Goal: Transaction & Acquisition: Subscribe to service/newsletter

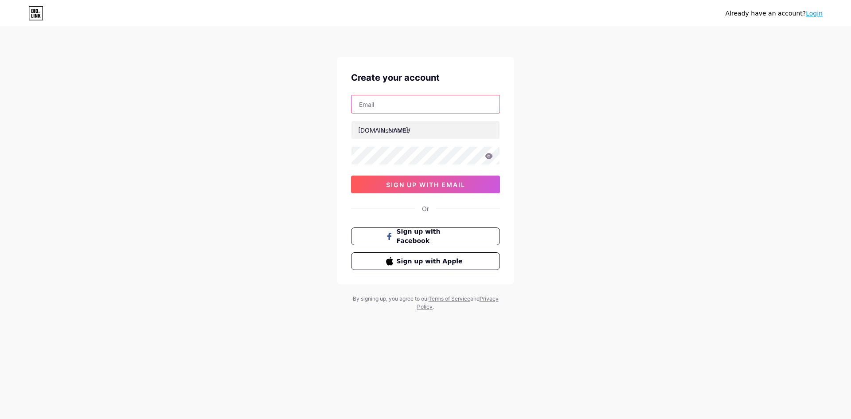
click at [368, 107] on input "text" at bounding box center [426, 104] width 148 height 18
paste input "[EMAIL_ADDRESS][DOMAIN_NAME]"
type input "[EMAIL_ADDRESS][DOMAIN_NAME]"
paste input "beautyblisss"
type input "beautyblisss"
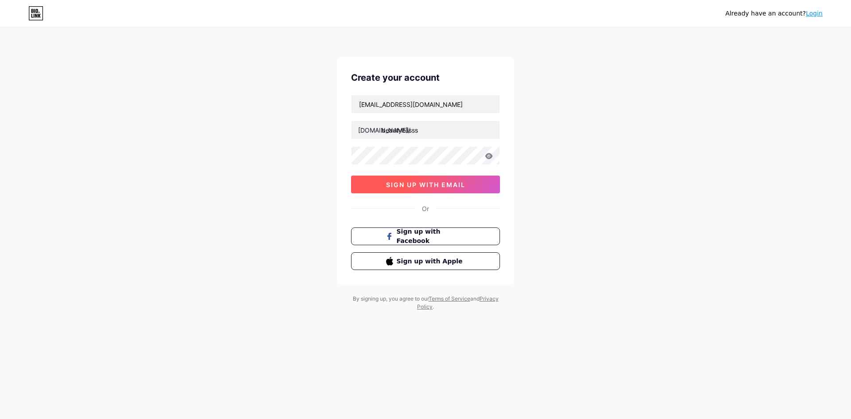
click at [374, 180] on button "sign up with email" at bounding box center [425, 185] width 149 height 18
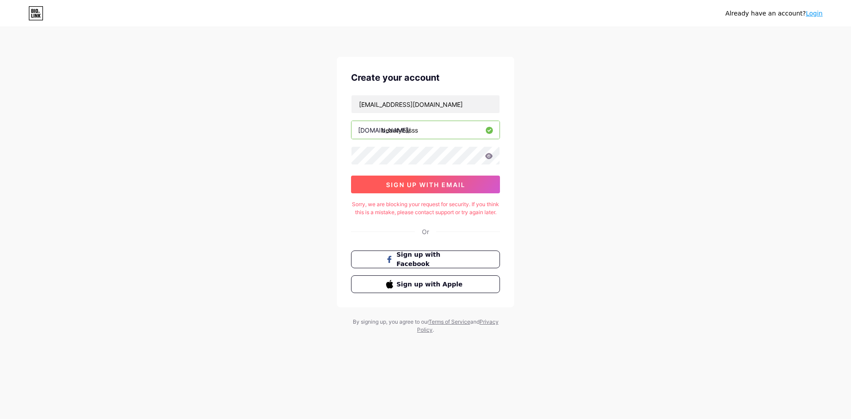
click at [431, 188] on span "sign up with email" at bounding box center [425, 185] width 79 height 8
click at [409, 185] on span "sign up with email" at bounding box center [425, 185] width 79 height 8
click at [408, 184] on span "sign up with email" at bounding box center [425, 185] width 79 height 8
drag, startPoint x: 404, startPoint y: 129, endPoint x: 474, endPoint y: 130, distance: 70.5
click at [487, 129] on div "[DOMAIN_NAME]/ beautyblisss" at bounding box center [425, 130] width 149 height 19
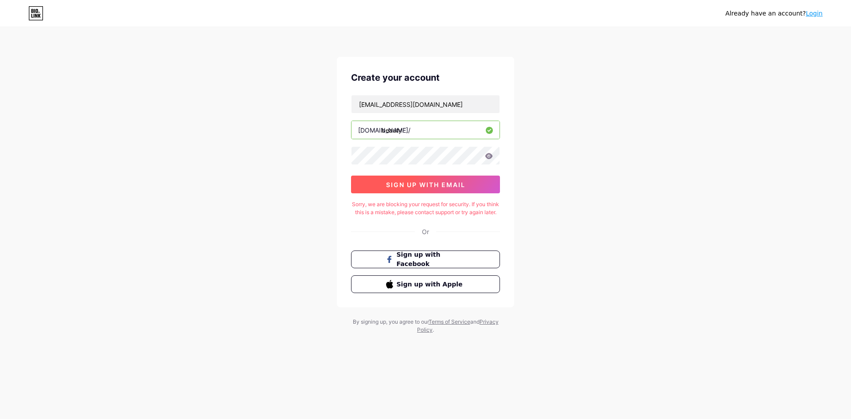
click at [387, 176] on button "sign up with email" at bounding box center [425, 185] width 149 height 18
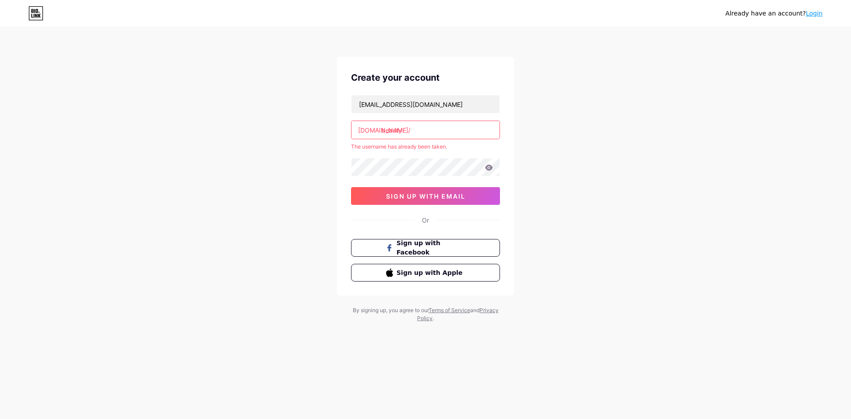
click at [423, 127] on input "beauty" at bounding box center [426, 130] width 148 height 18
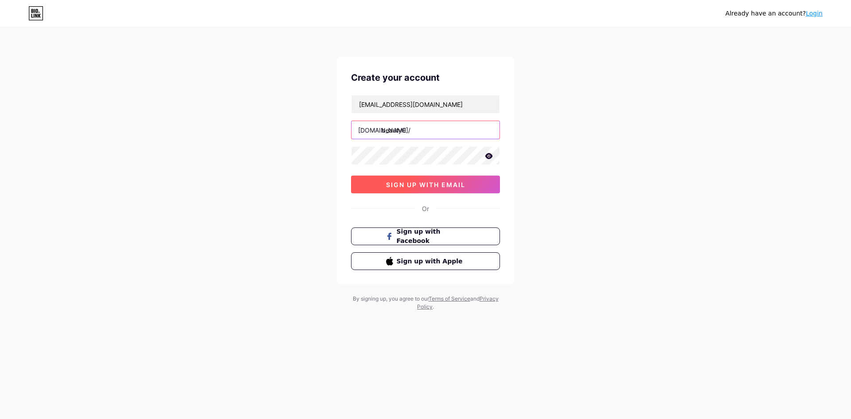
type input "beauty0"
click at [423, 185] on span "sign up with email" at bounding box center [425, 185] width 79 height 8
click at [421, 185] on span "sign up with email" at bounding box center [425, 185] width 79 height 8
